Goal: Find specific page/section: Find specific page/section

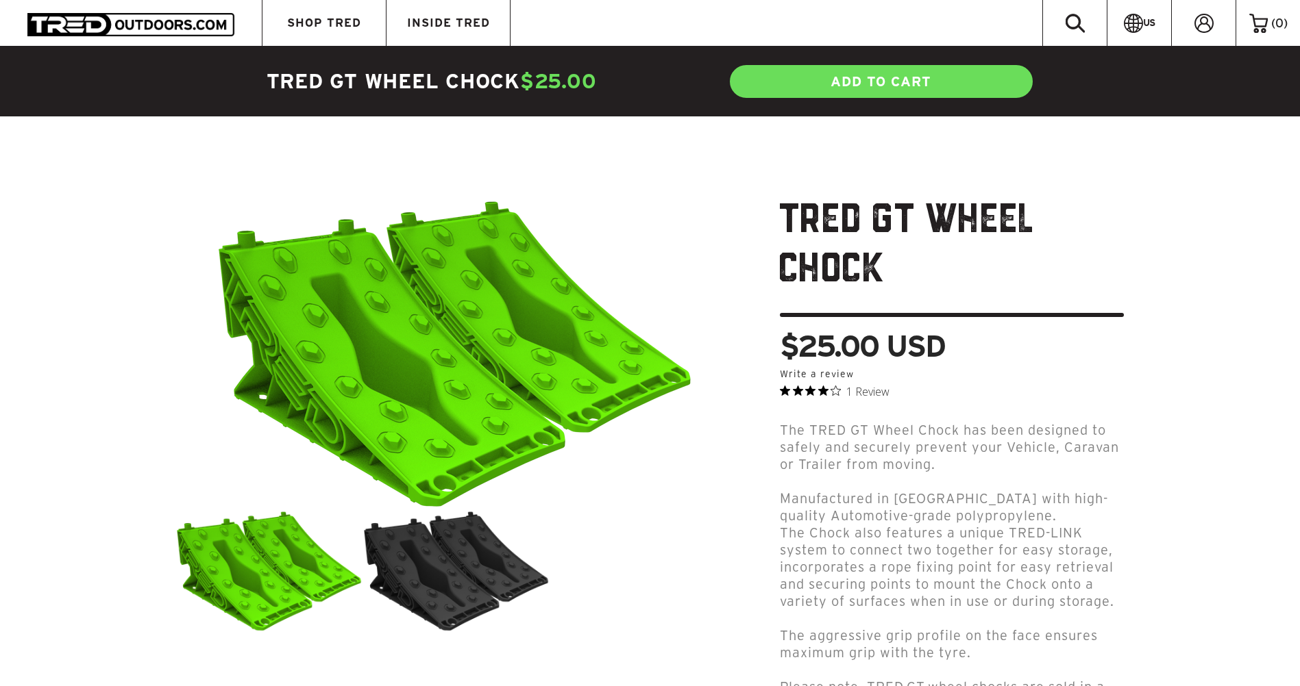
click at [139, 23] on img at bounding box center [130, 24] width 207 height 23
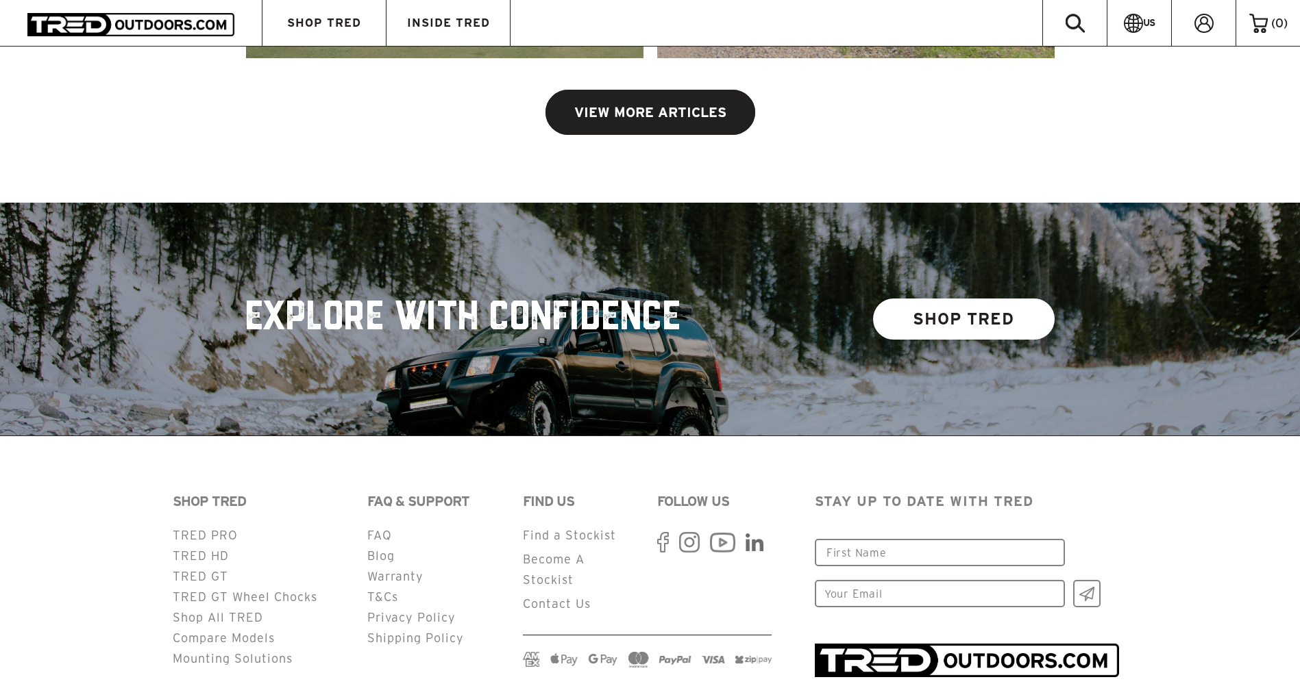
scroll to position [3509, 0]
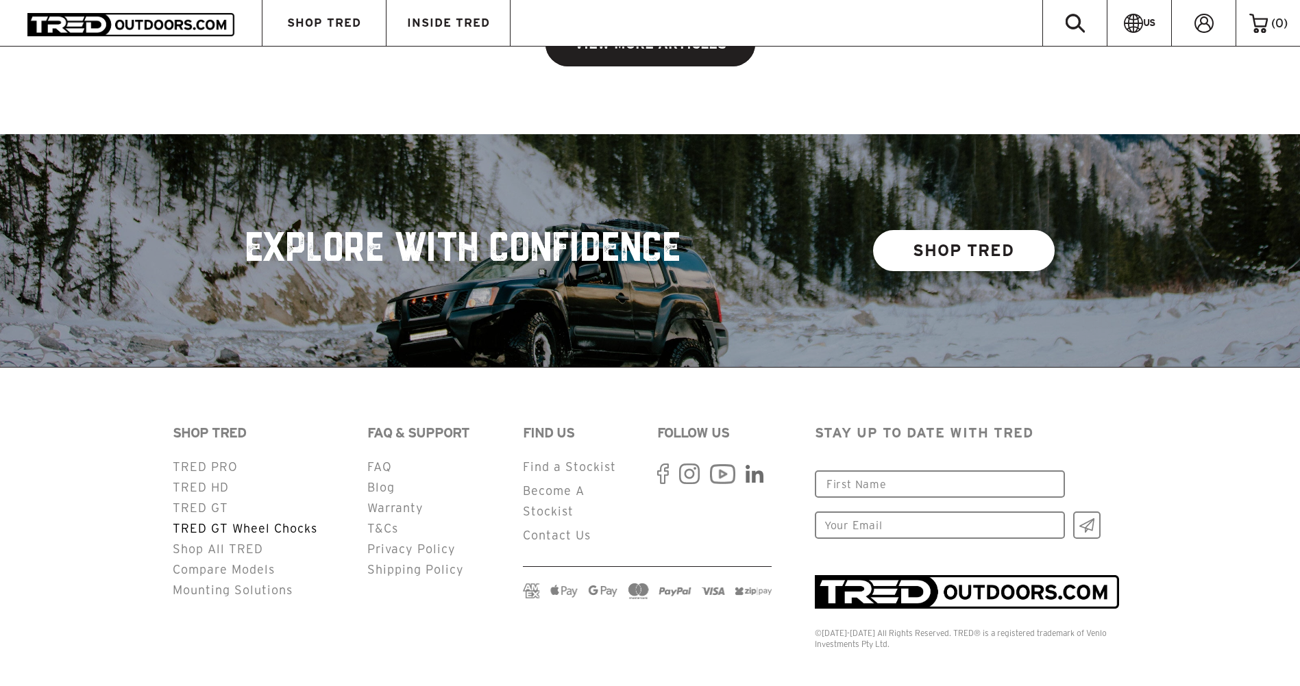
click at [223, 522] on link "TRED GT Wheel Chocks" at bounding box center [245, 528] width 145 height 13
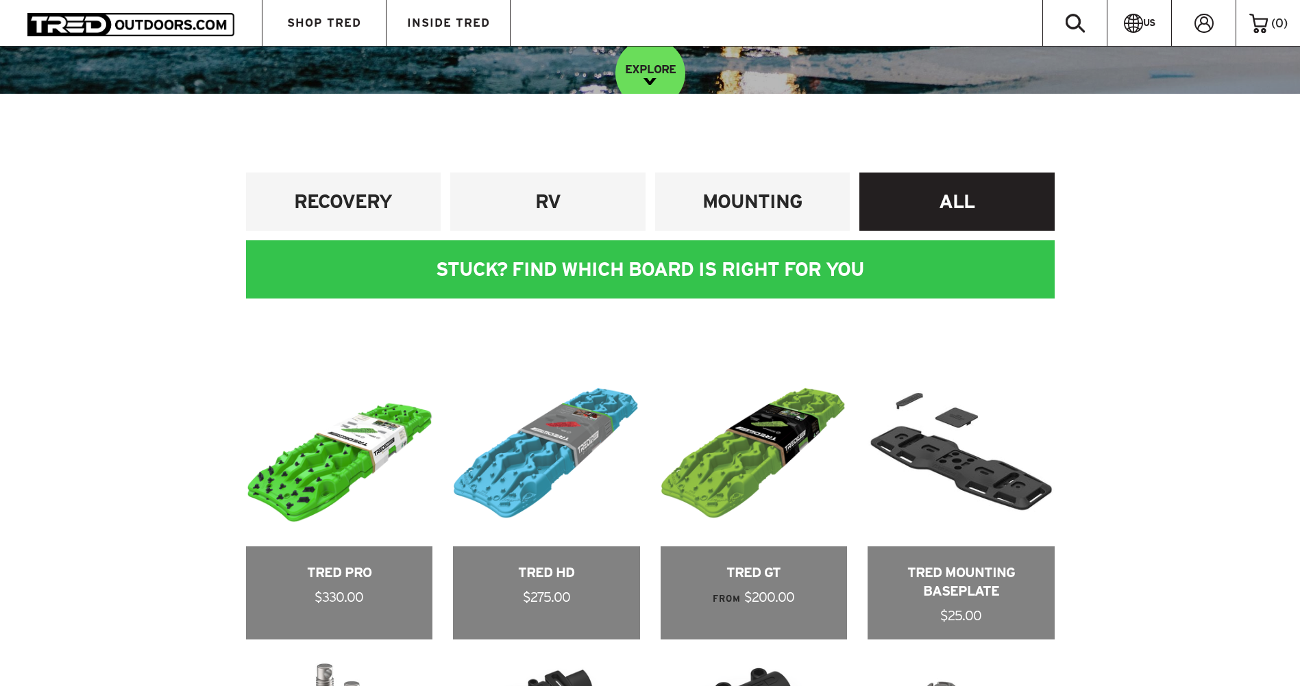
scroll to position [548, 0]
